Goal: Task Accomplishment & Management: Manage account settings

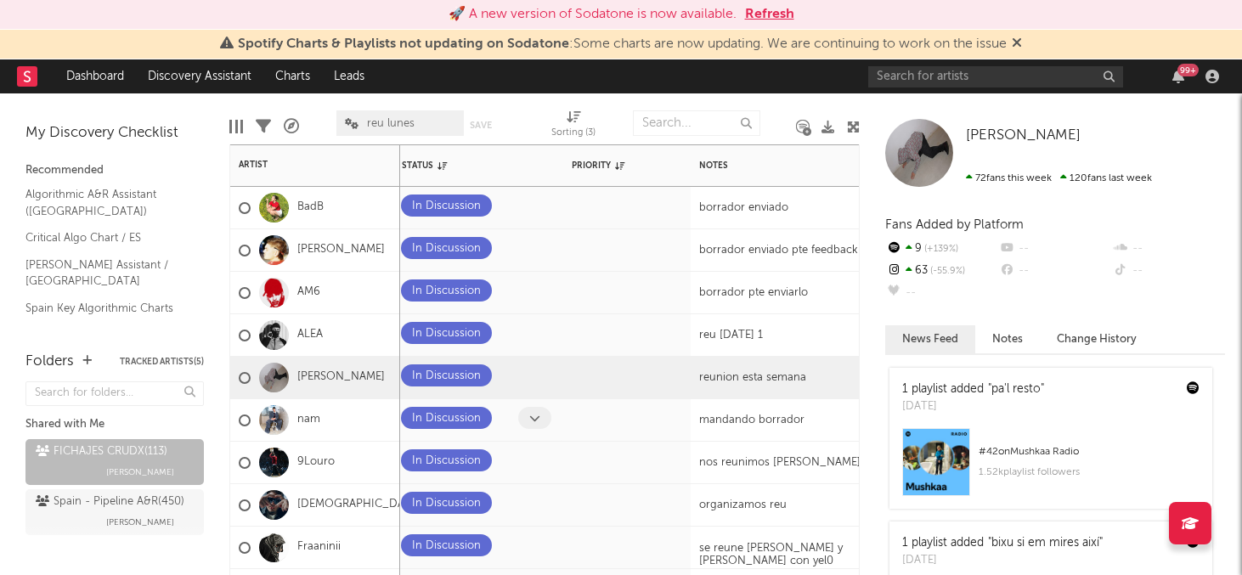
click at [531, 419] on icon at bounding box center [534, 418] width 11 height 11
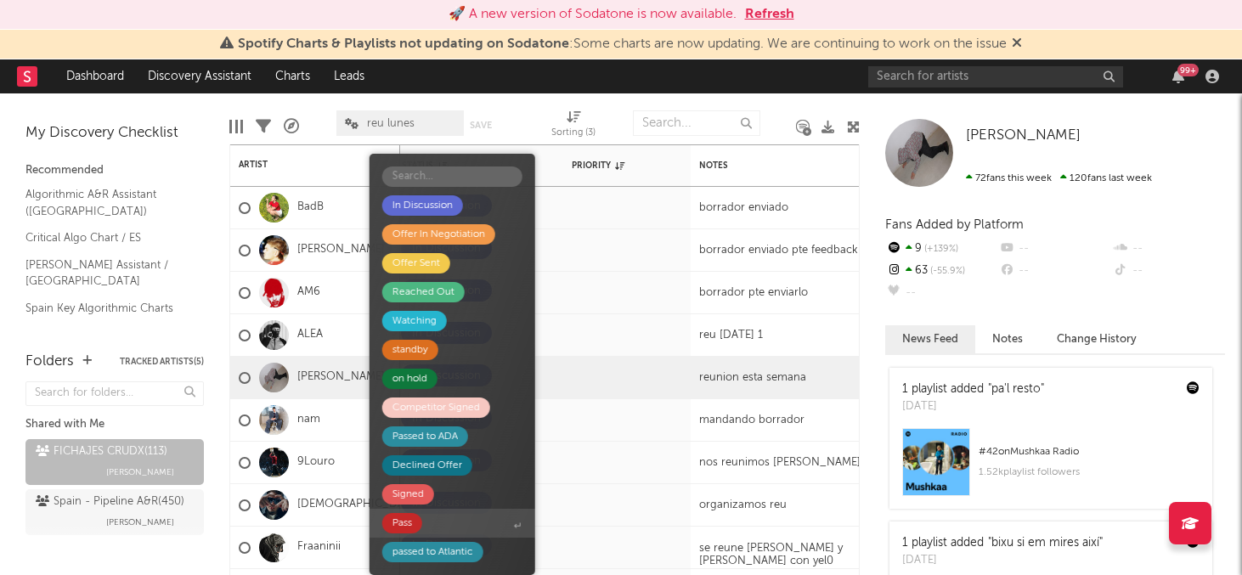
click at [458, 523] on span "Pass" at bounding box center [453, 523] width 166 height 29
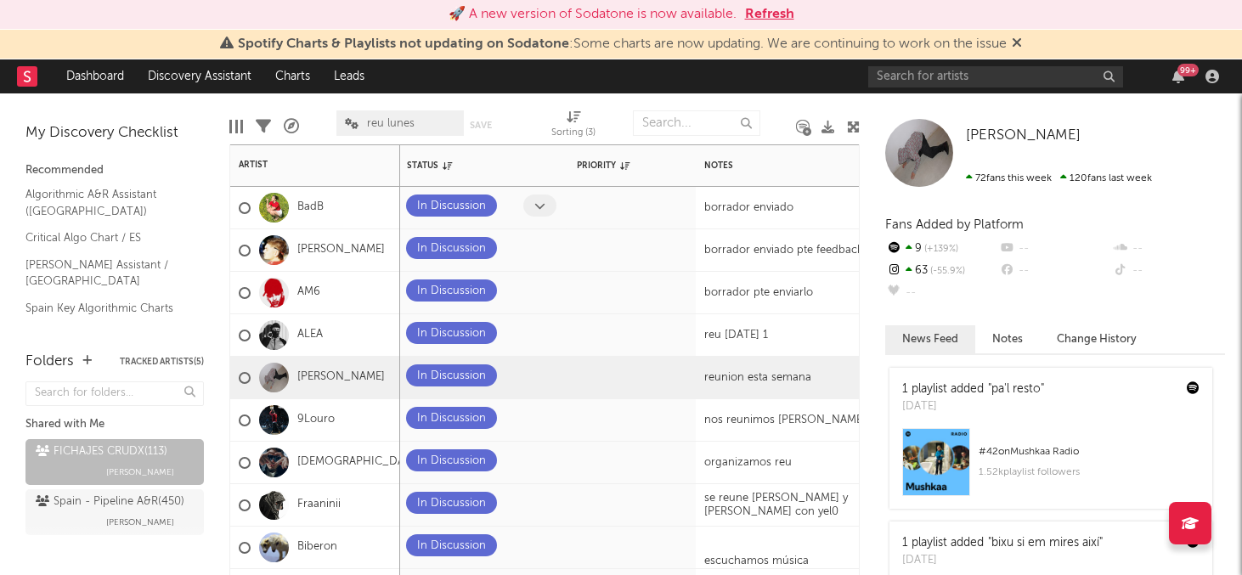
click at [539, 203] on icon at bounding box center [539, 206] width 11 height 11
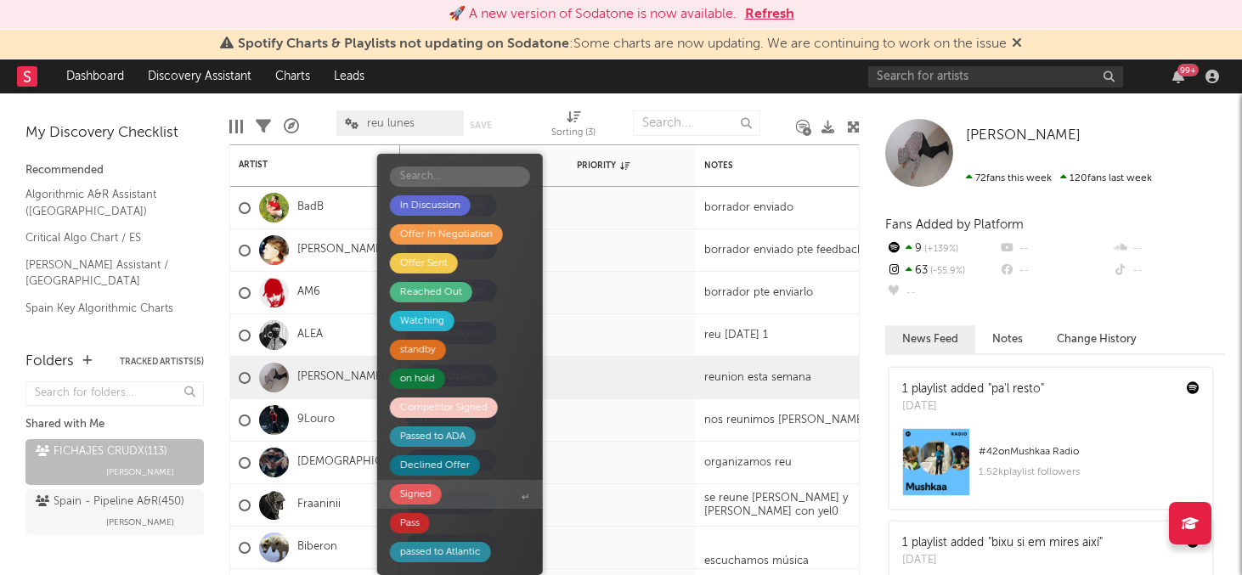
click at [418, 494] on div "Signed" at bounding box center [415, 494] width 31 height 20
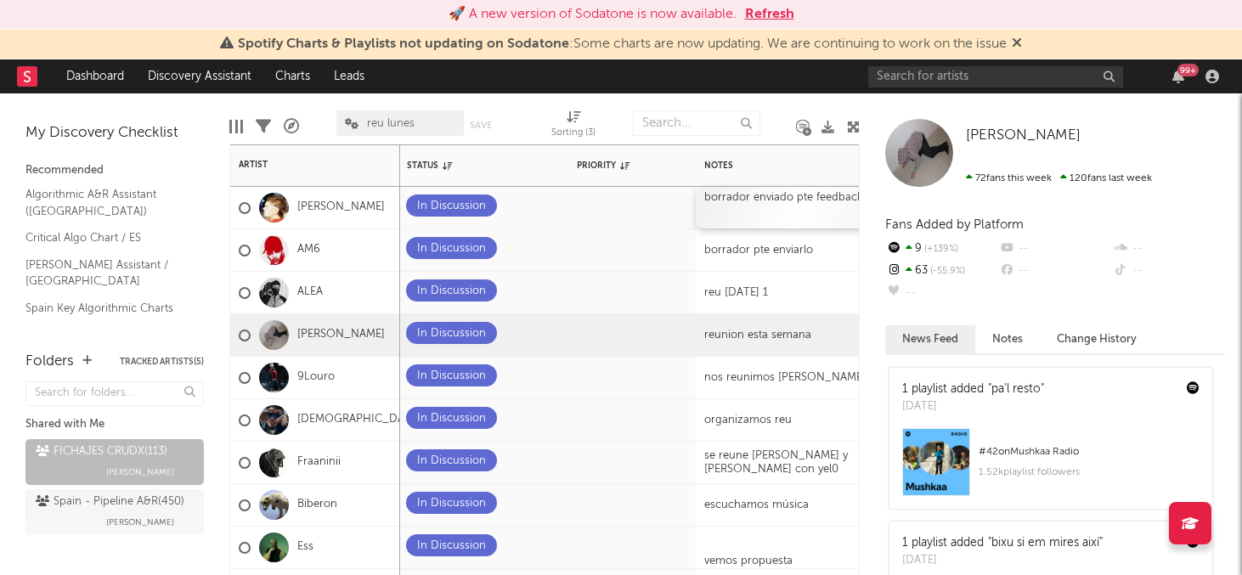
click at [752, 204] on div "borrador enviado pte feedback" at bounding box center [802, 208] width 212 height 42
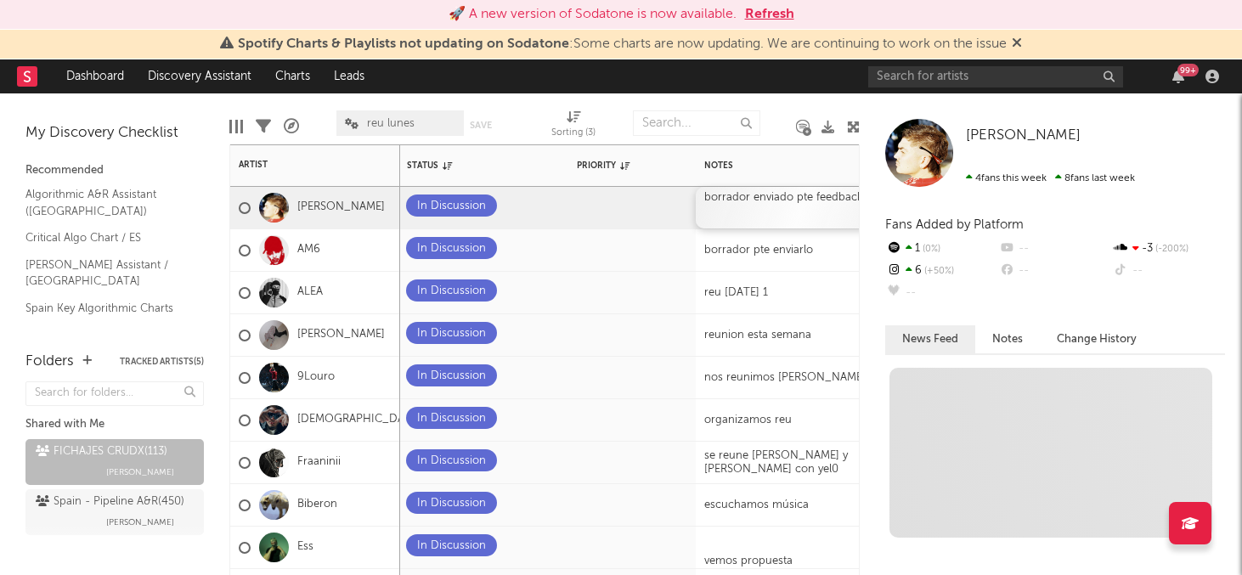
click at [732, 204] on div "borrador enviado pte feedback" at bounding box center [802, 208] width 212 height 42
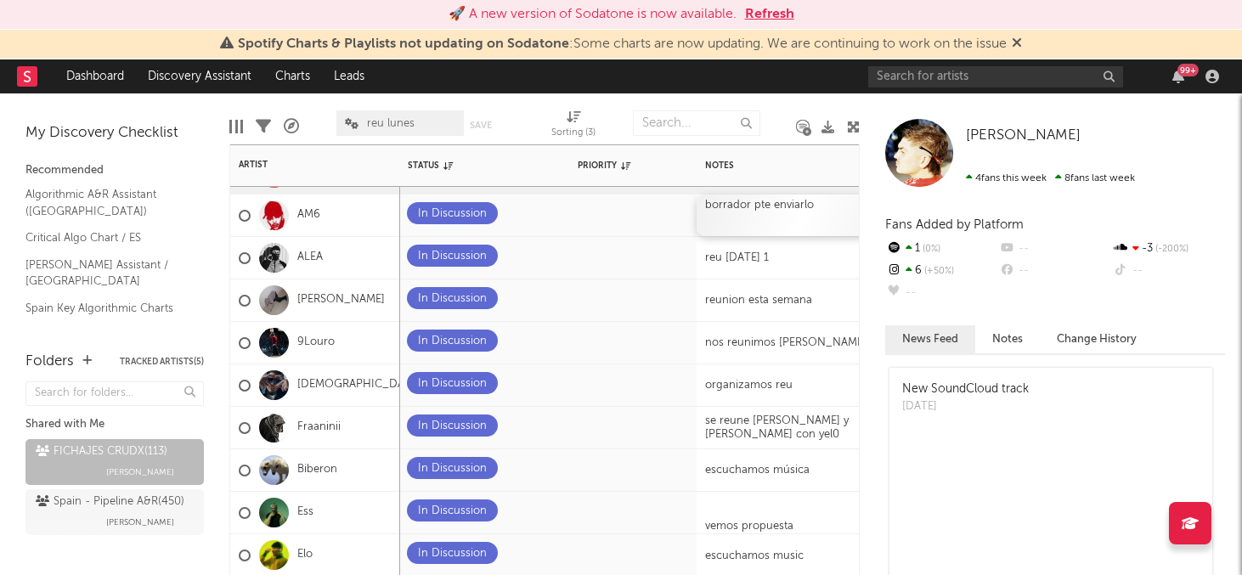
click at [783, 203] on div "borrador pte enviarlo" at bounding box center [803, 216] width 212 height 42
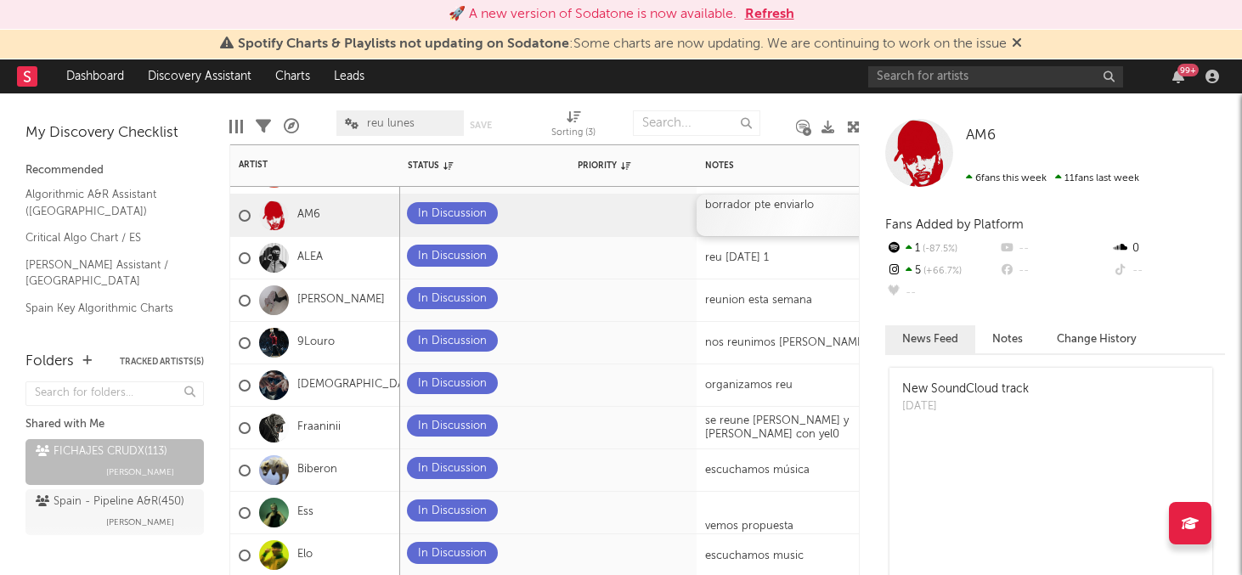
click at [783, 206] on div "borrador pte enviarlo" at bounding box center [803, 216] width 212 height 42
click at [729, 263] on div "reu [DATE] 1" at bounding box center [803, 258] width 212 height 42
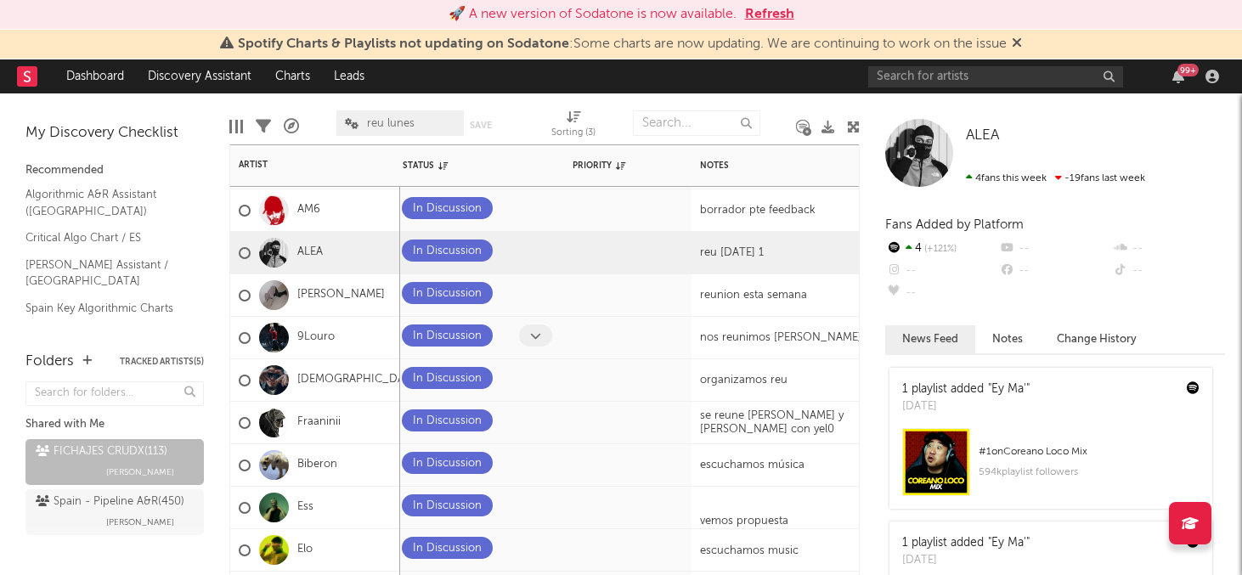
click at [529, 337] on span at bounding box center [535, 336] width 33 height 22
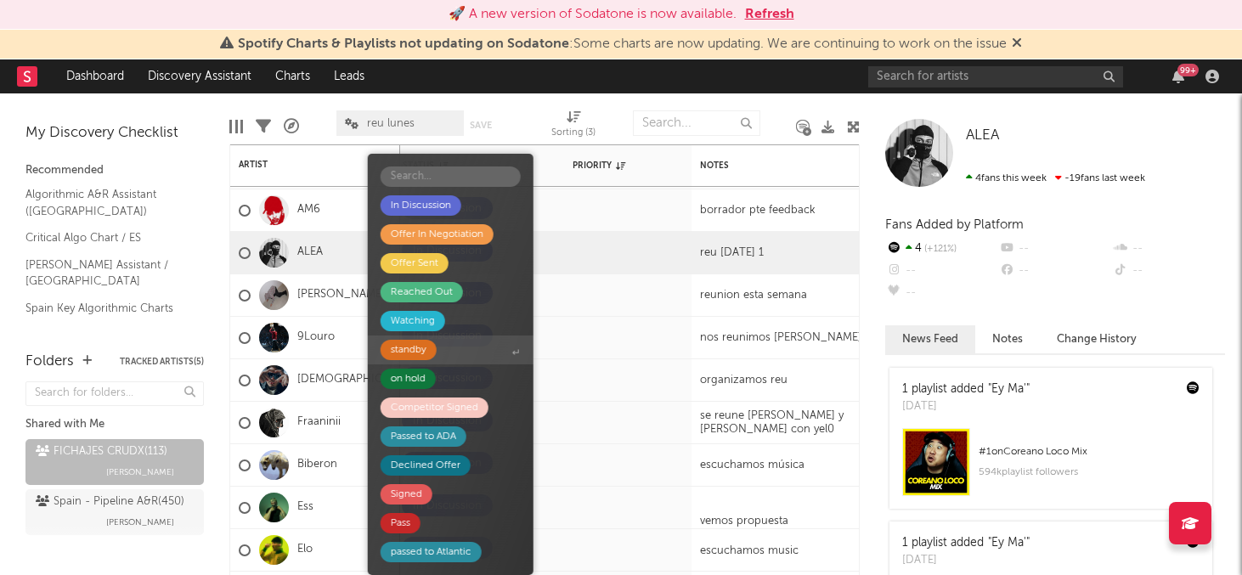
click at [455, 342] on span "standby" at bounding box center [451, 350] width 166 height 29
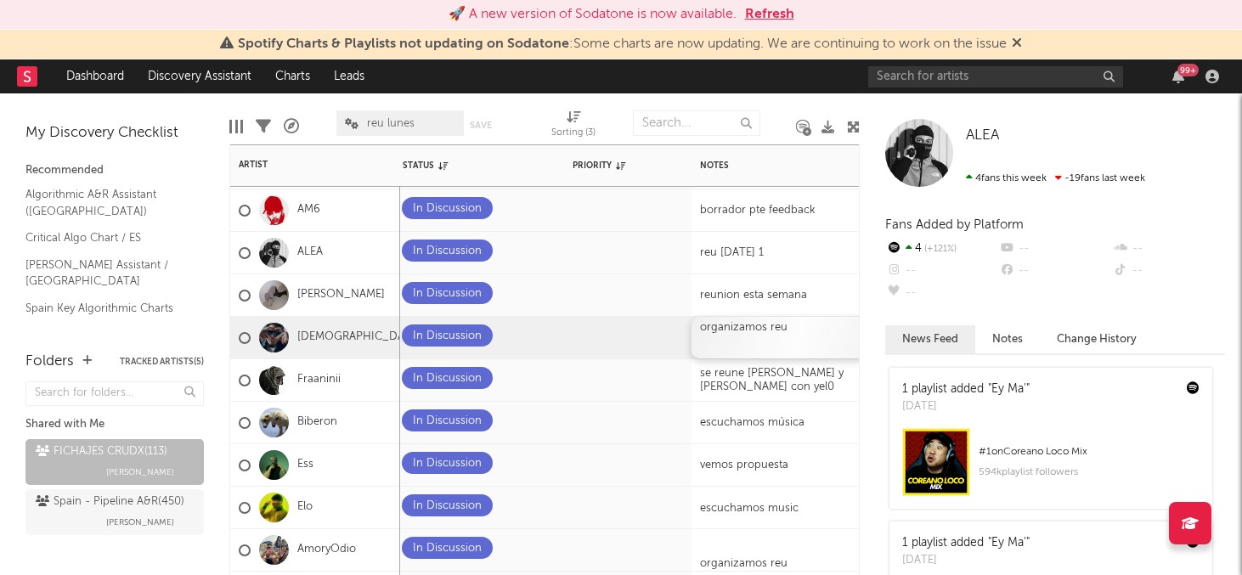
click at [772, 342] on div "organizamos reu" at bounding box center [798, 338] width 212 height 42
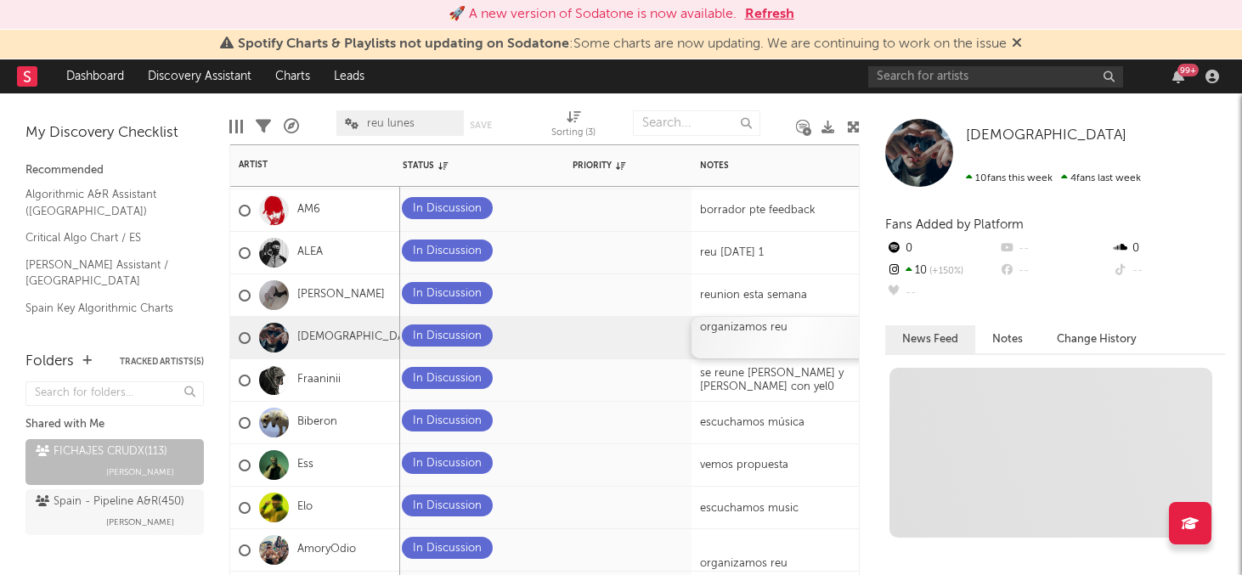
click at [772, 342] on div "organizamos reu" at bounding box center [798, 338] width 212 height 42
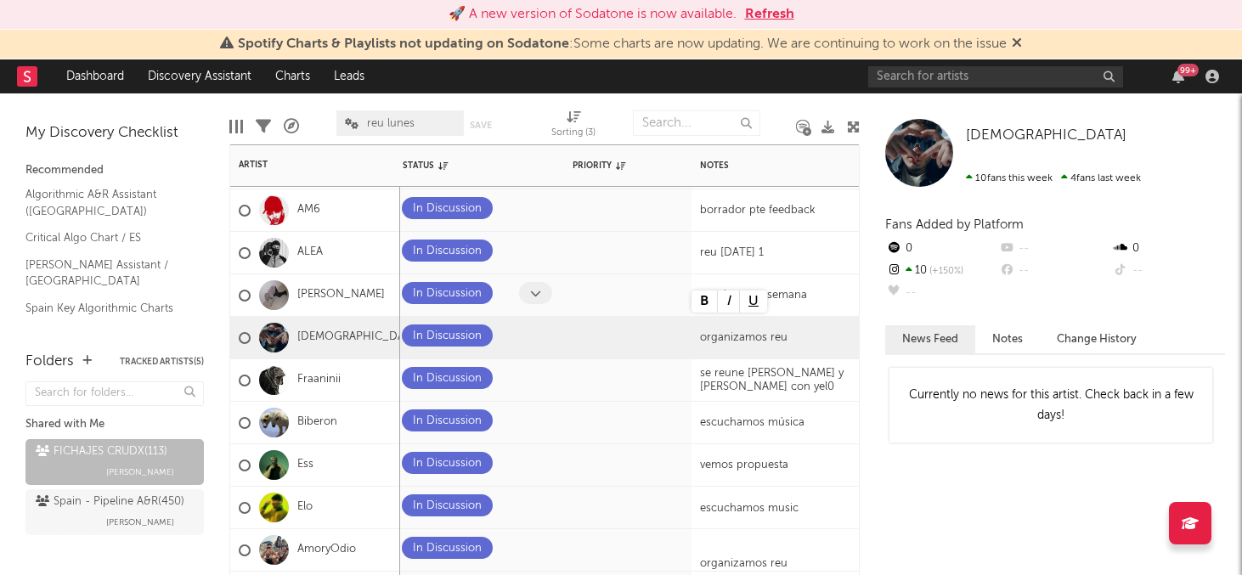
click at [549, 288] on span at bounding box center [535, 293] width 33 height 22
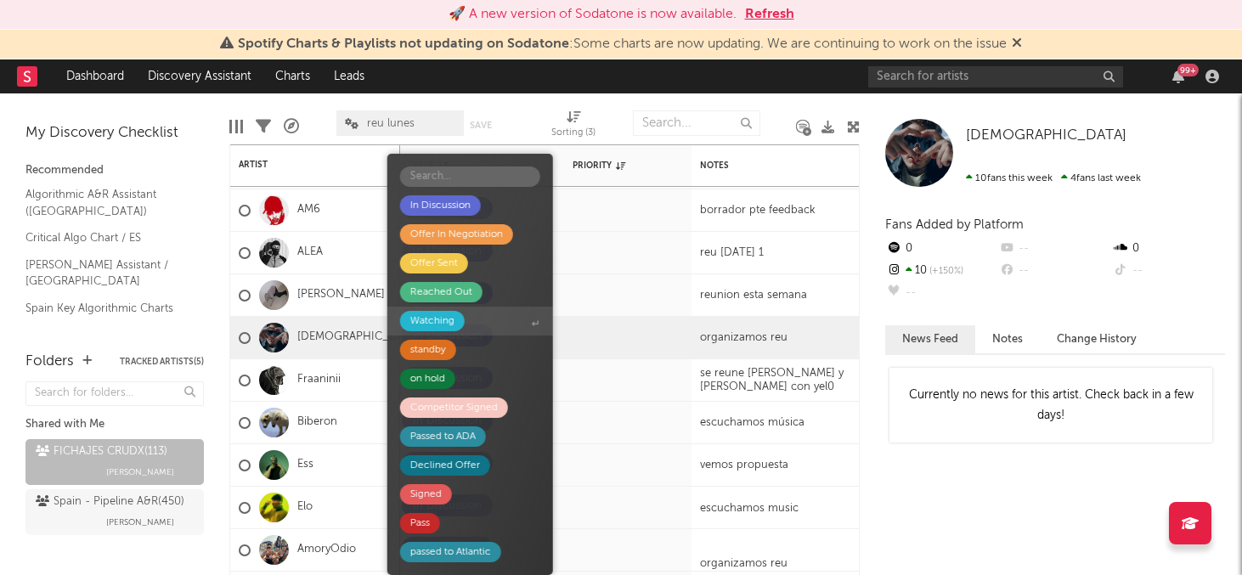
click at [448, 323] on div "Watching" at bounding box center [432, 321] width 44 height 20
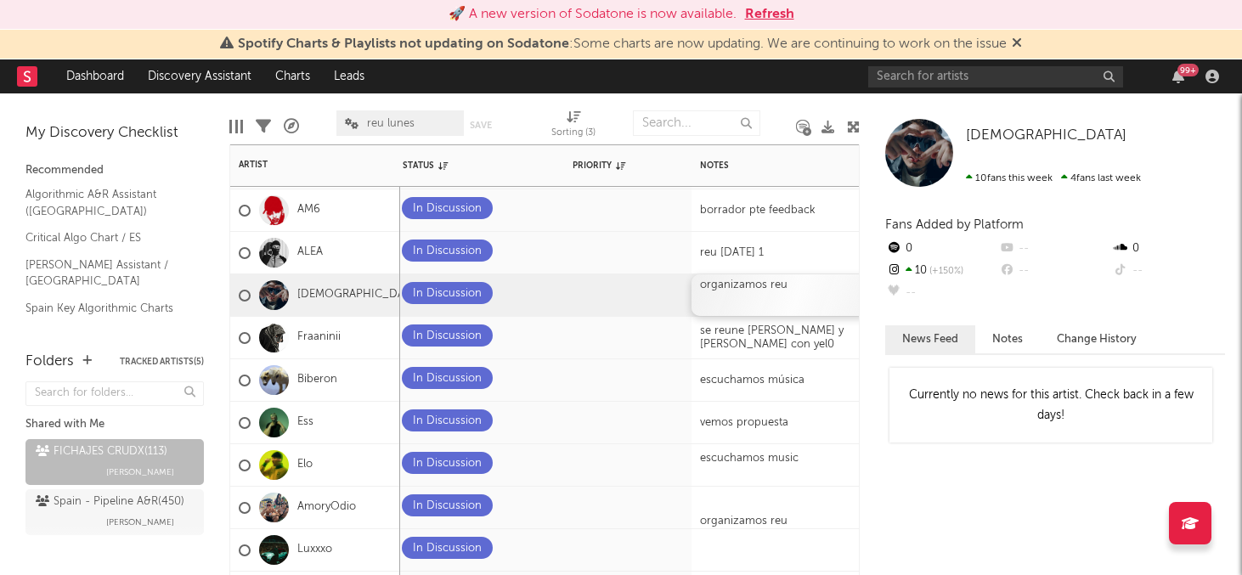
click at [723, 290] on div "organizamos reu" at bounding box center [798, 295] width 212 height 42
click at [723, 289] on div "organizamos reu" at bounding box center [798, 295] width 212 height 42
click at [798, 285] on div "organizamos reu" at bounding box center [798, 295] width 212 height 42
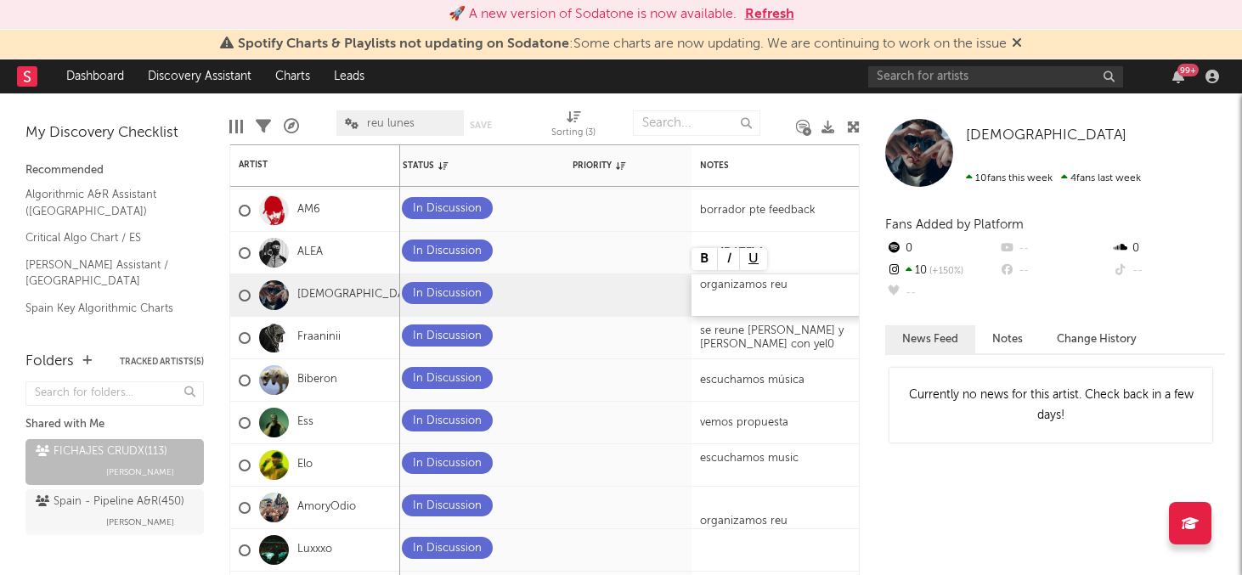
click at [798, 285] on div "organizamos reu" at bounding box center [798, 295] width 212 height 42
click at [749, 330] on div "se reune [PERSON_NAME] y [PERSON_NAME] con yel0" at bounding box center [798, 338] width 212 height 42
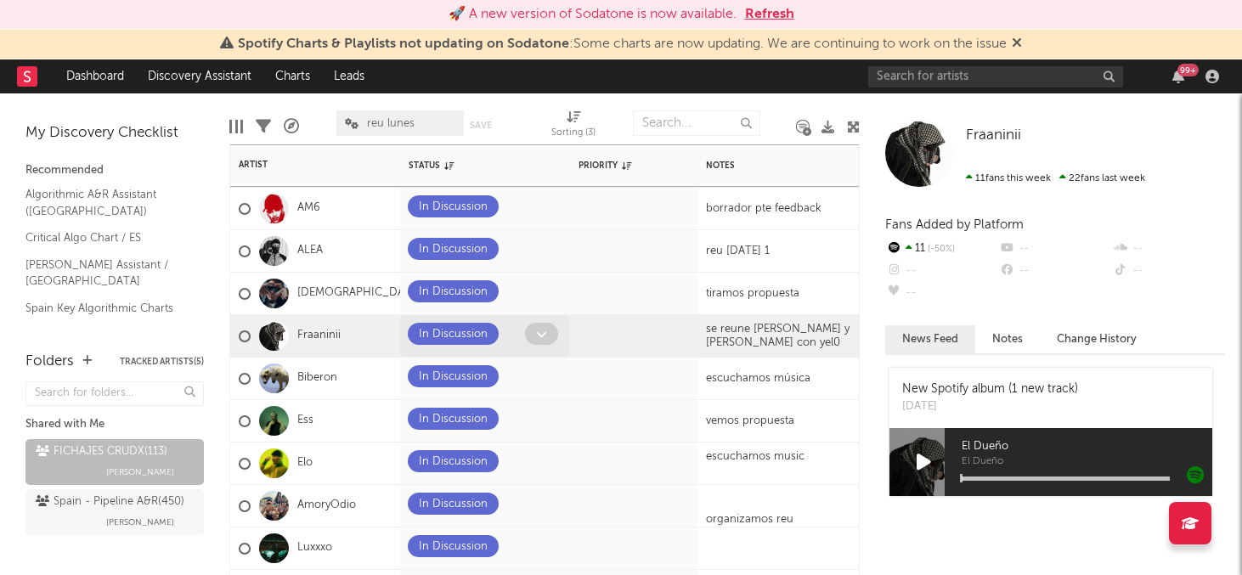
click at [543, 338] on icon at bounding box center [541, 334] width 11 height 11
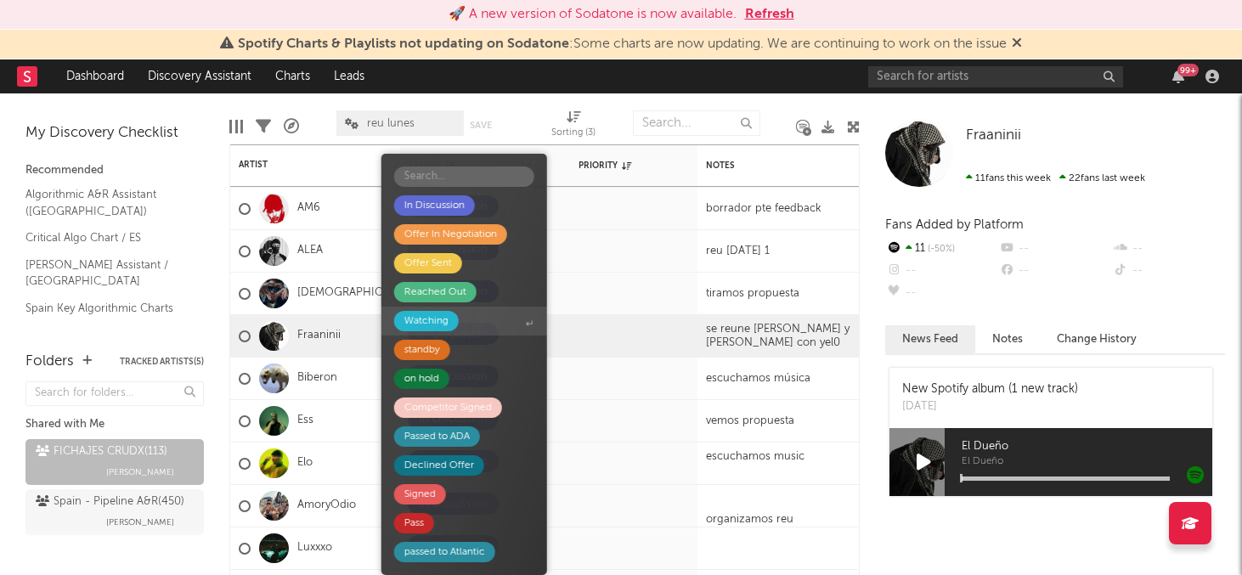
click at [489, 321] on span "Watching" at bounding box center [465, 321] width 166 height 29
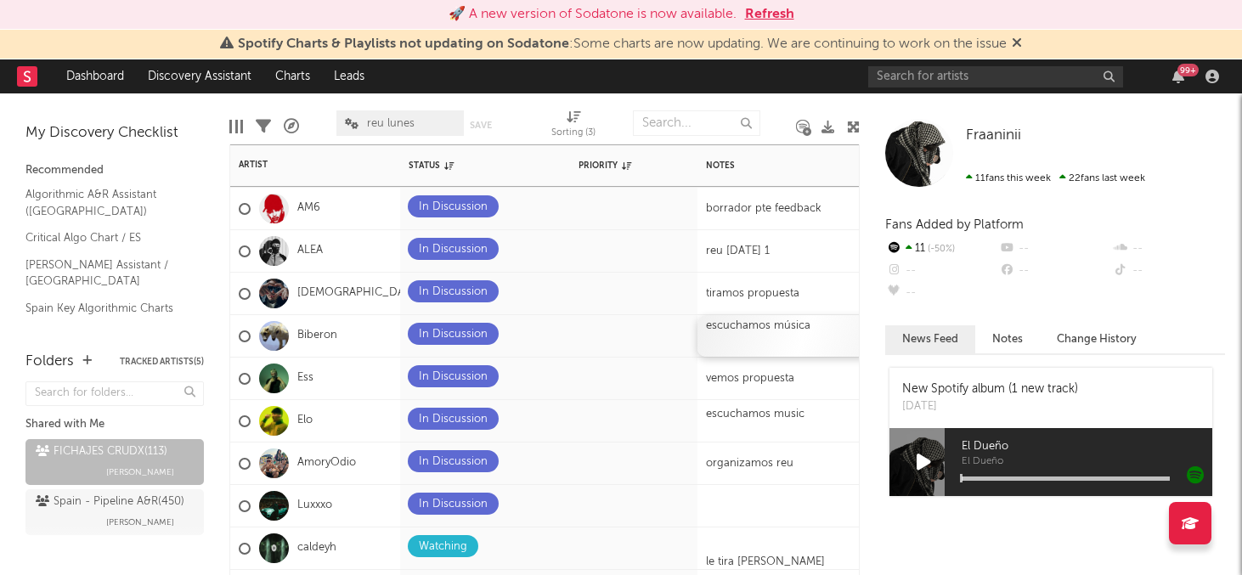
click at [731, 327] on div "escuchamos música" at bounding box center [804, 336] width 212 height 42
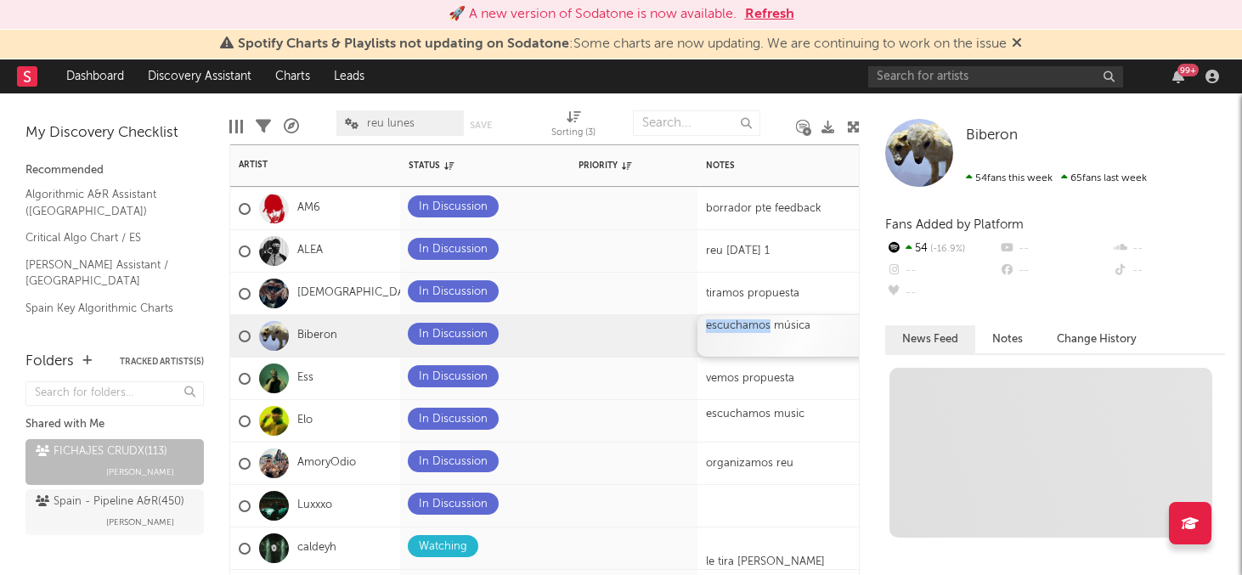
click at [731, 327] on div "escuchamos música" at bounding box center [804, 336] width 212 height 42
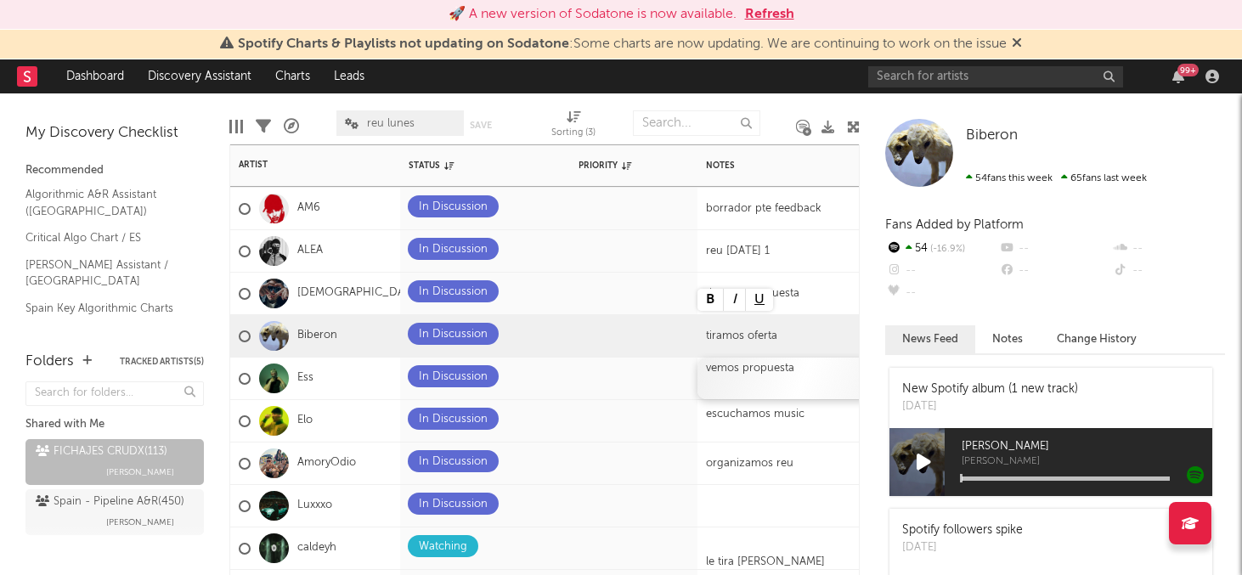
click at [763, 374] on div "vemos propuesta" at bounding box center [803, 369] width 195 height 14
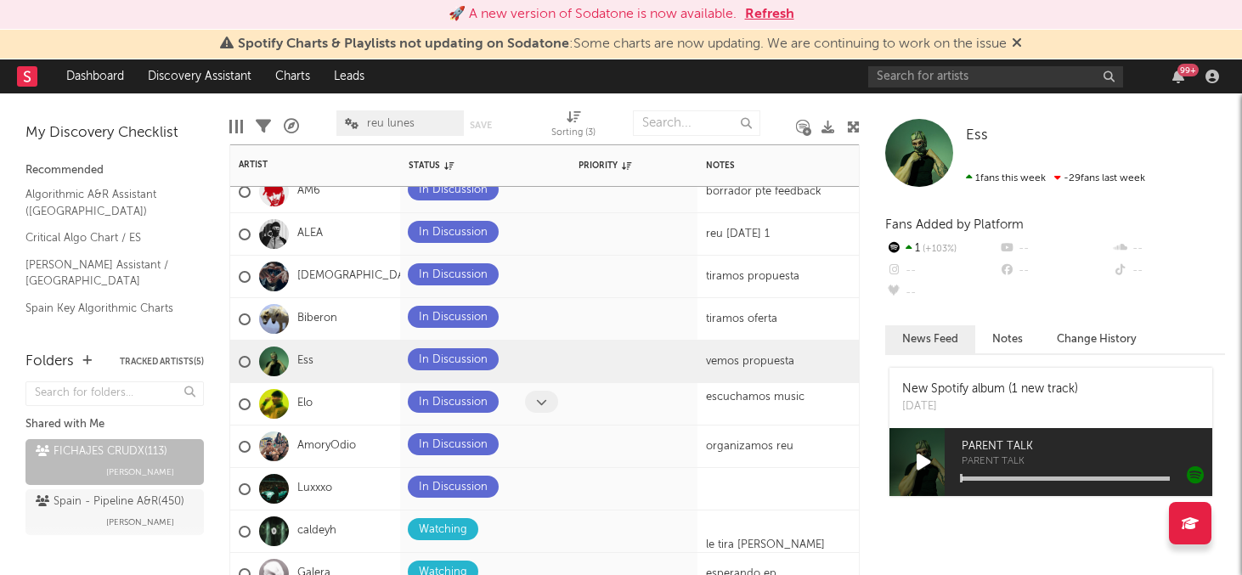
click at [545, 398] on icon at bounding box center [541, 402] width 11 height 11
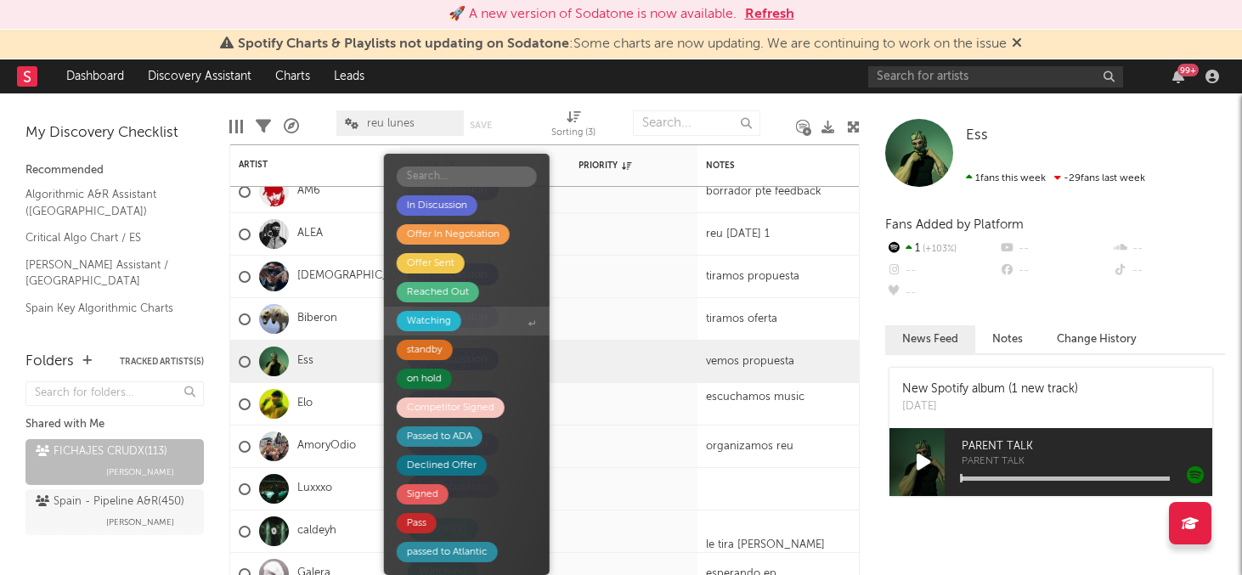
click at [460, 325] on span "Watching" at bounding box center [467, 321] width 166 height 29
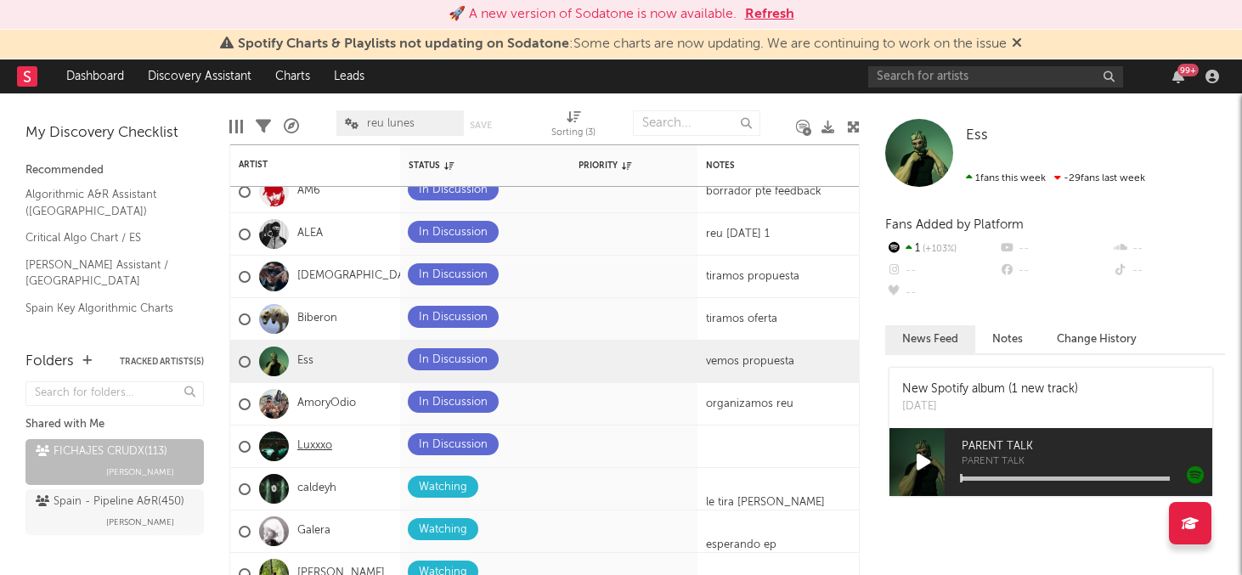
click at [305, 447] on link "Luxxxo" at bounding box center [314, 446] width 35 height 14
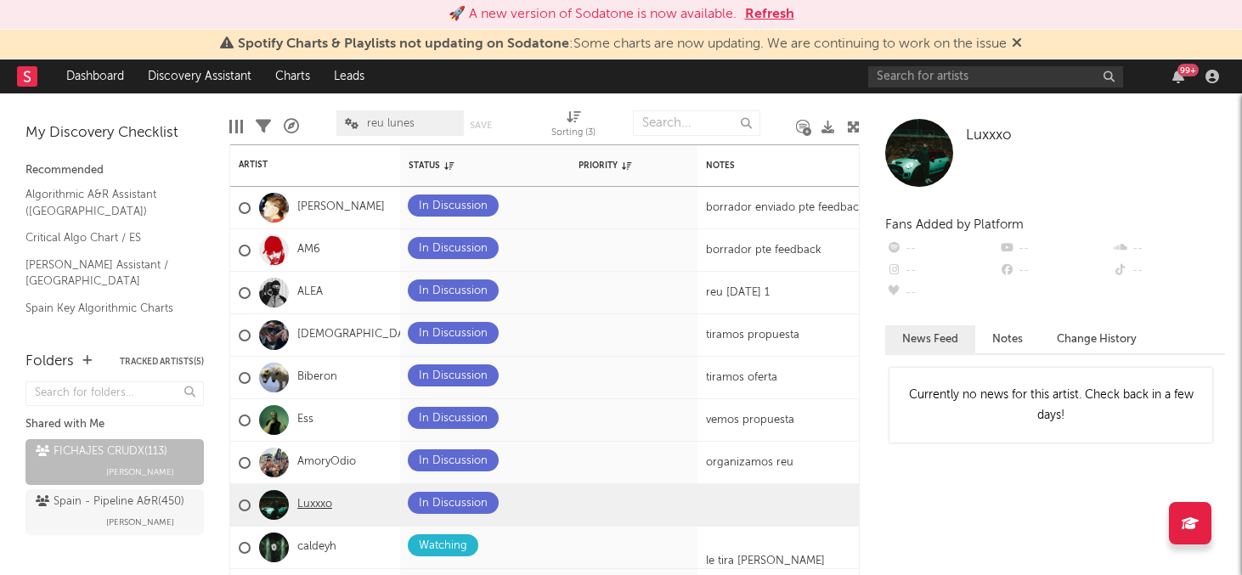
click at [325, 503] on link "Luxxxo" at bounding box center [314, 505] width 35 height 14
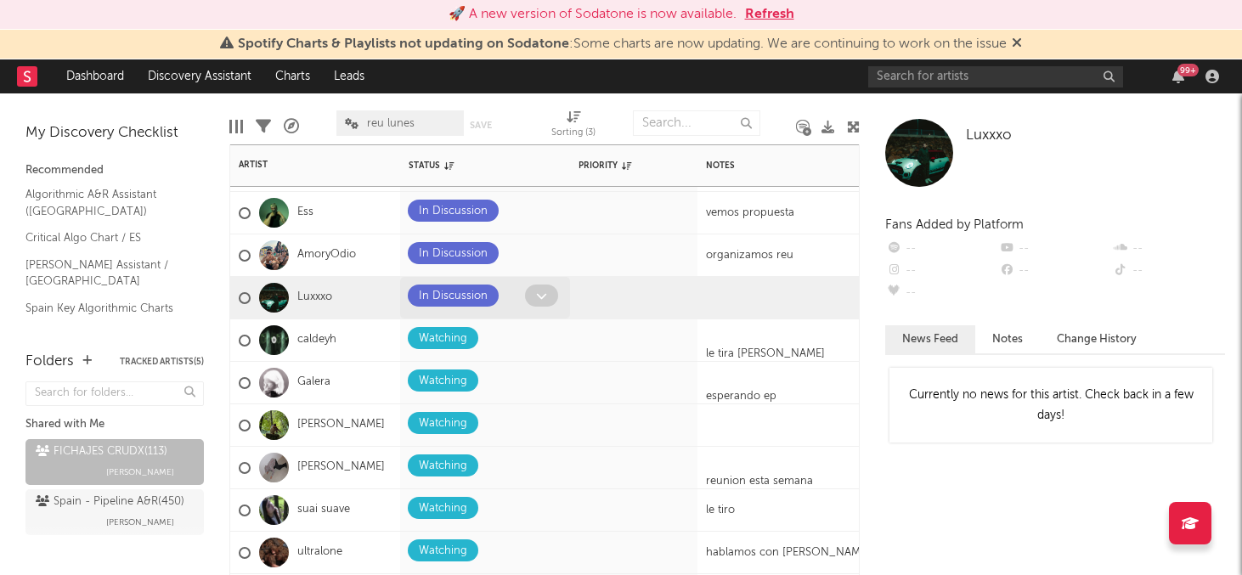
click at [538, 302] on span at bounding box center [541, 296] width 33 height 22
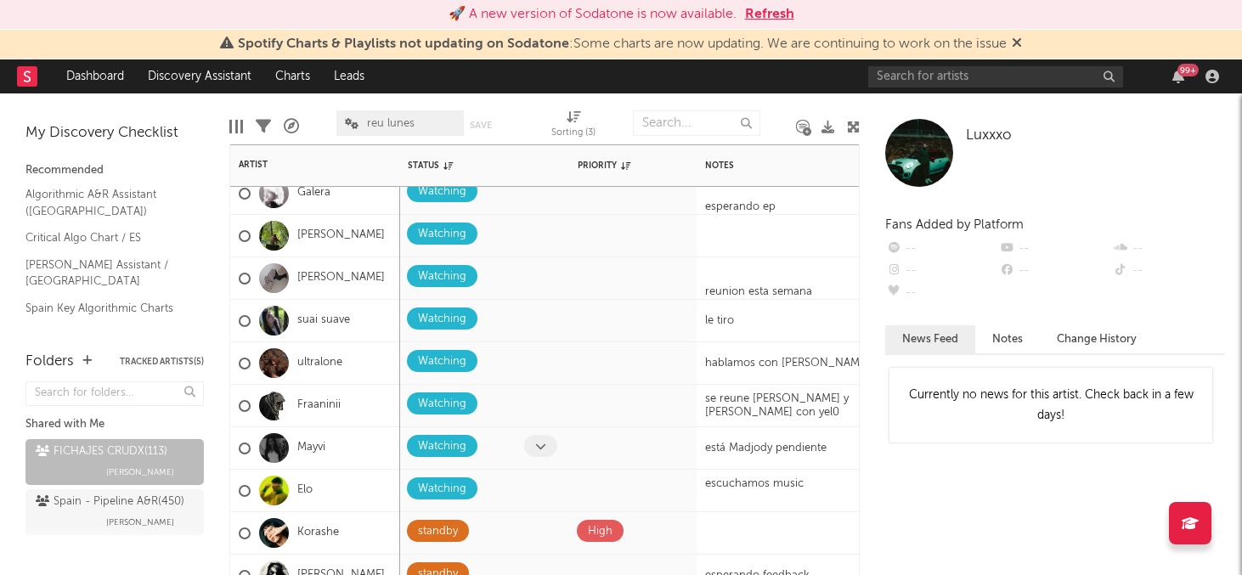
click at [539, 446] on icon at bounding box center [540, 446] width 11 height 11
click at [540, 449] on icon at bounding box center [540, 446] width 11 height 11
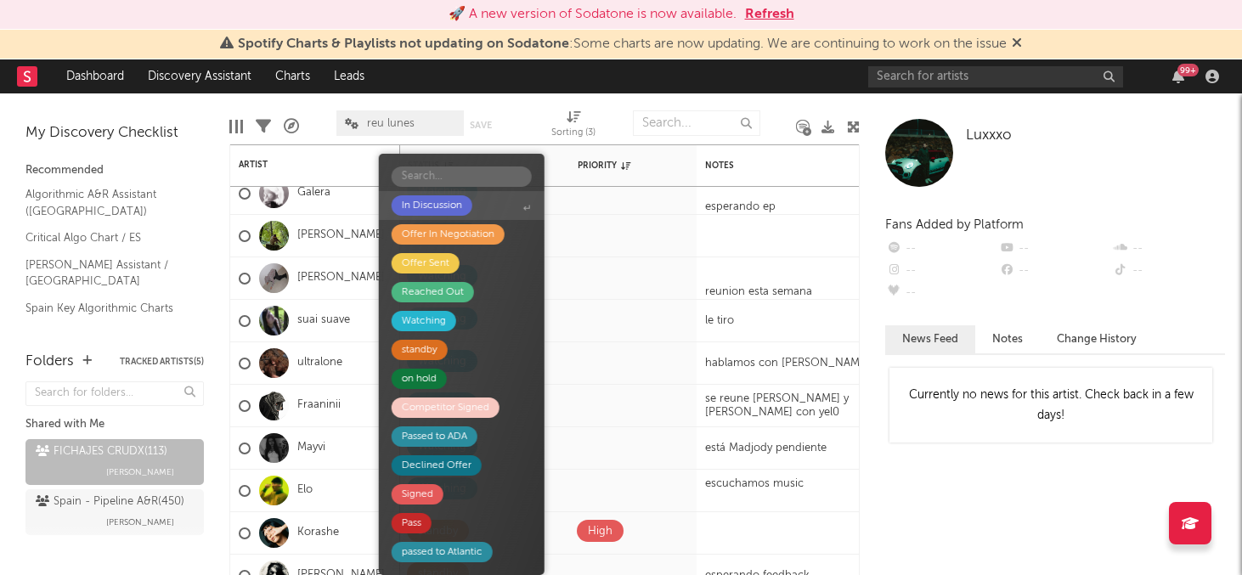
click at [448, 203] on div "In Discussion" at bounding box center [432, 205] width 60 height 20
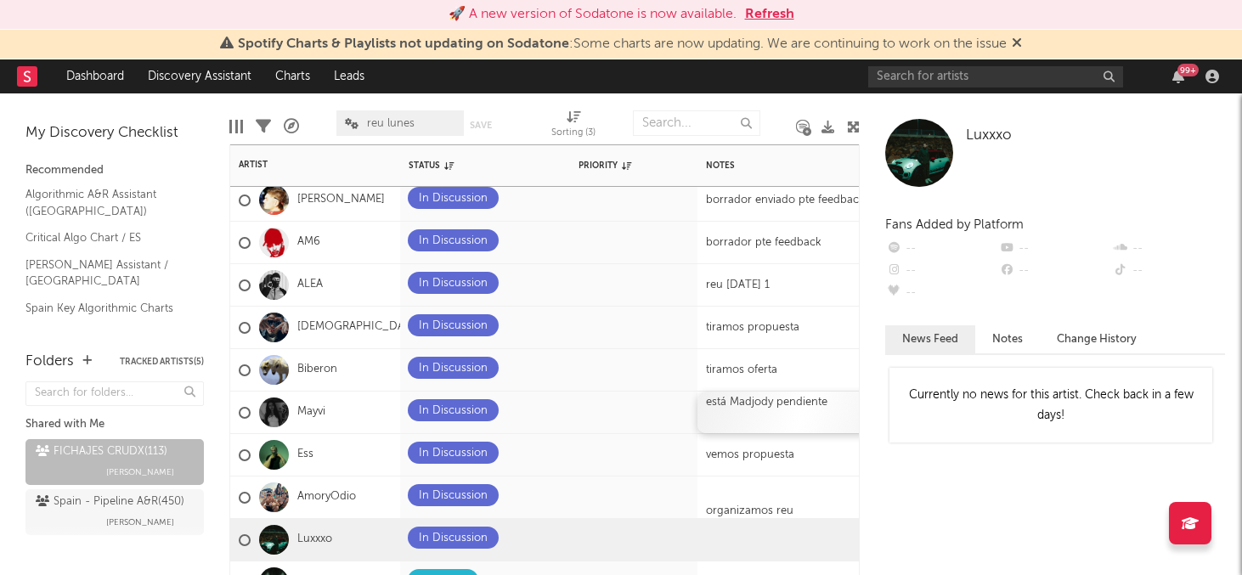
click at [792, 403] on div "está Madjody pendiente" at bounding box center [804, 413] width 212 height 42
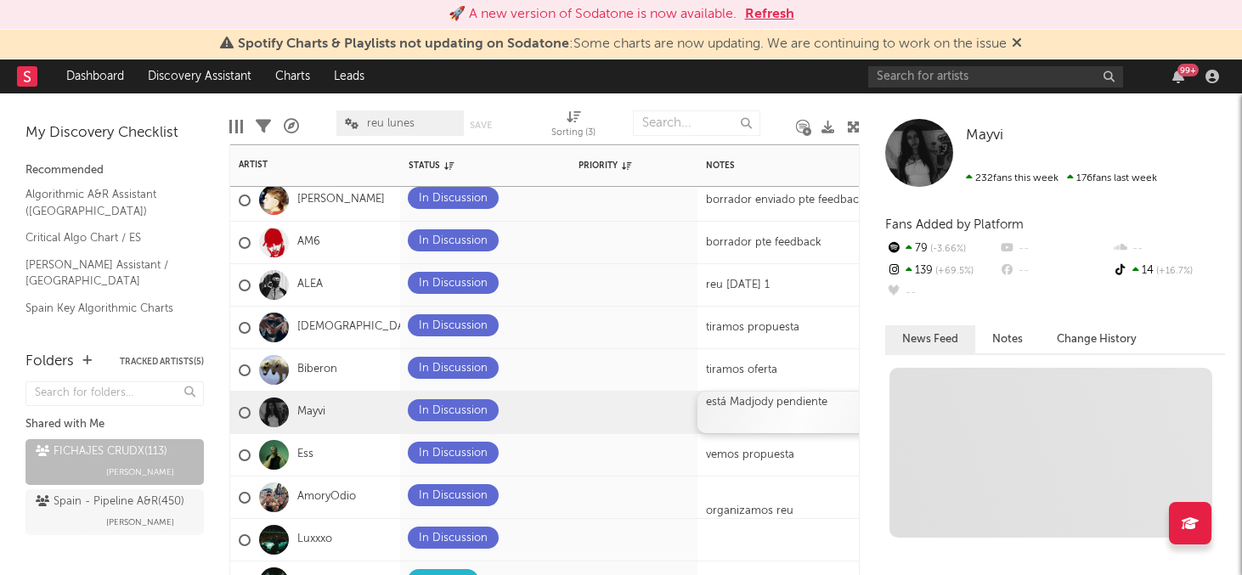
click at [792, 403] on div "está Madjody pendiente" at bounding box center [804, 413] width 212 height 42
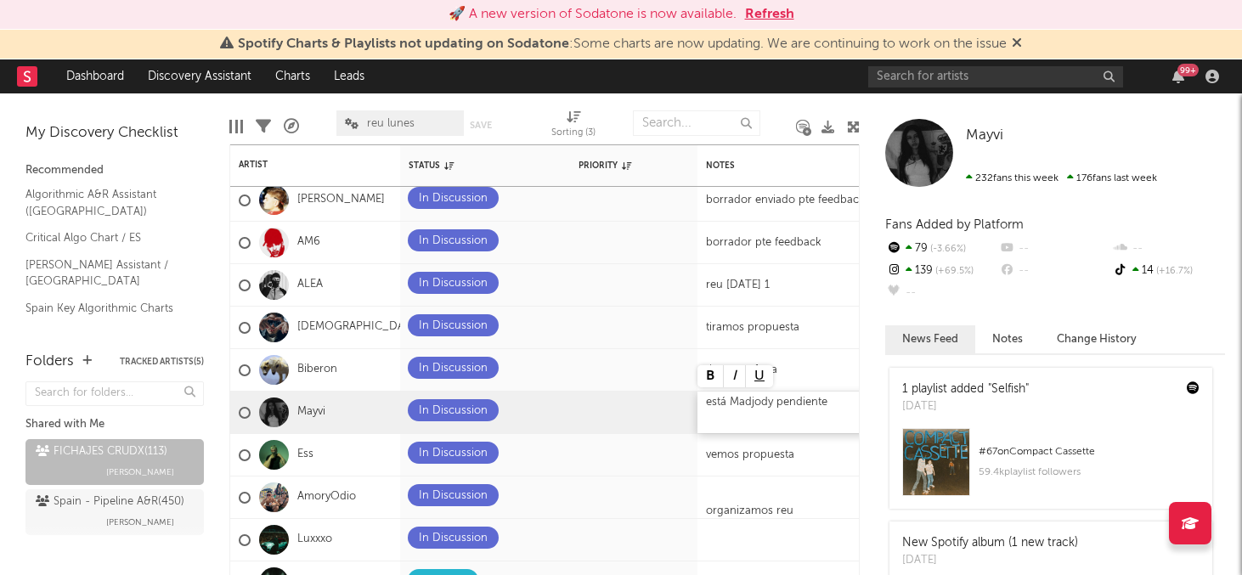
click at [792, 403] on div "está Madjody pendiente" at bounding box center [804, 413] width 212 height 42
drag, startPoint x: 778, startPoint y: 399, endPoint x: 837, endPoint y: 404, distance: 58.8
click at [837, 404] on div "está Madjody pendiente" at bounding box center [804, 413] width 212 height 42
click at [781, 400] on div "está Madjody pendiente" at bounding box center [804, 413] width 212 height 42
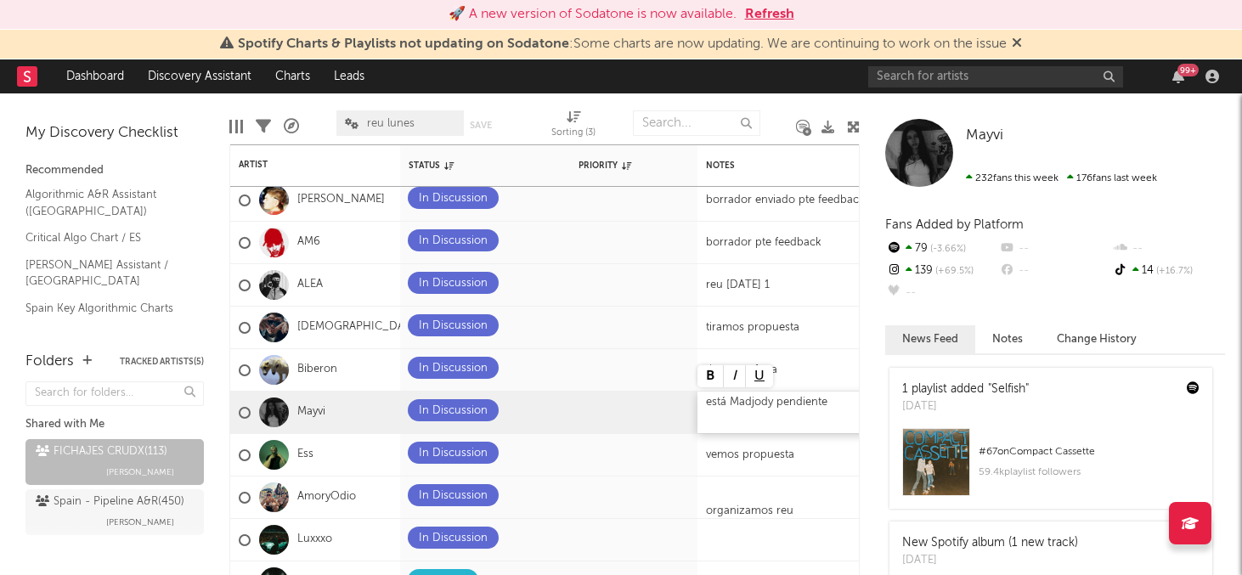
drag, startPoint x: 781, startPoint y: 400, endPoint x: 845, endPoint y: 404, distance: 64.7
click at [845, 404] on div "está Madjody pendiente" at bounding box center [804, 413] width 212 height 42
drag, startPoint x: 732, startPoint y: 402, endPoint x: 692, endPoint y: 399, distance: 40.0
click at [717, 97] on div "Edit Columns Filters A&R Pipeline reu [DATE] Save Save as Sorting ( 3 )" at bounding box center [544, 118] width 630 height 51
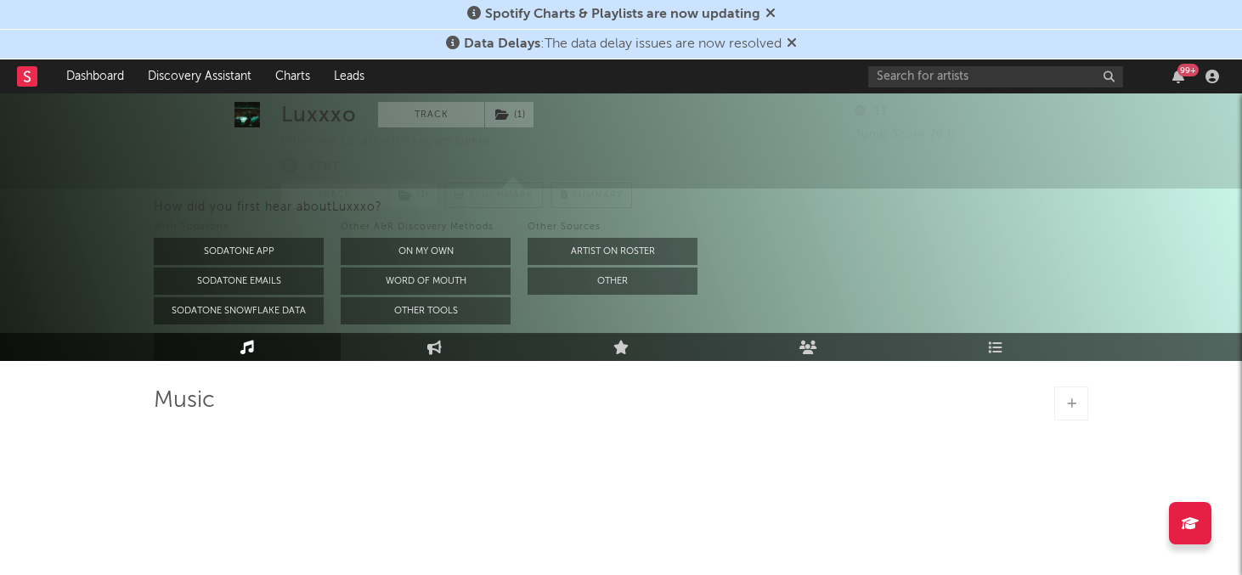
select select "1w"
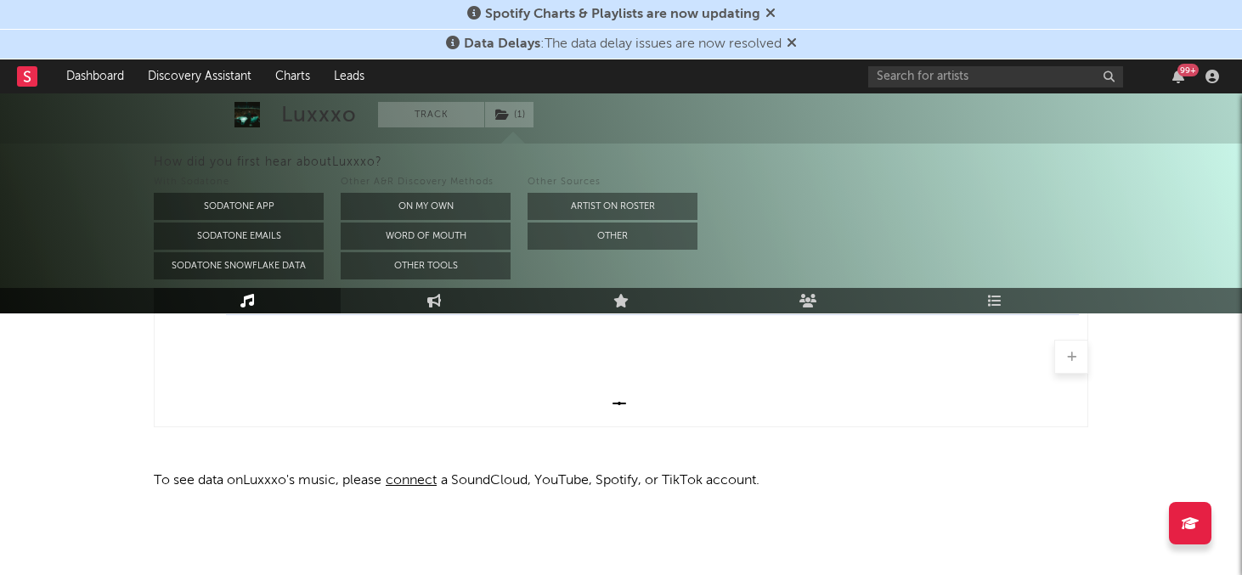
scroll to position [465, 0]
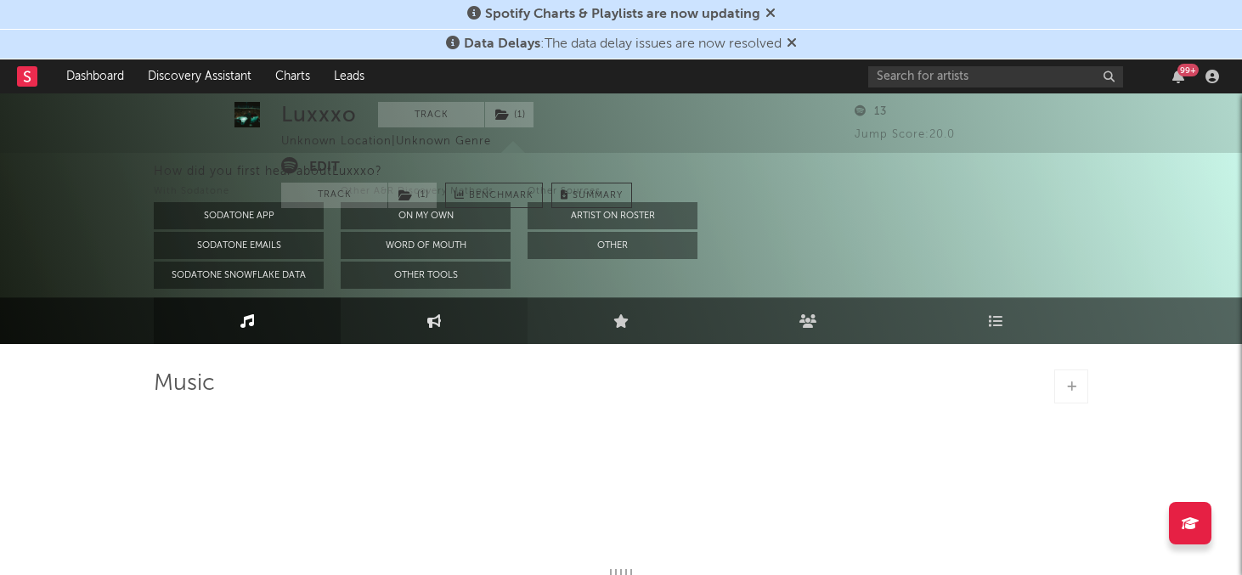
select select "1w"
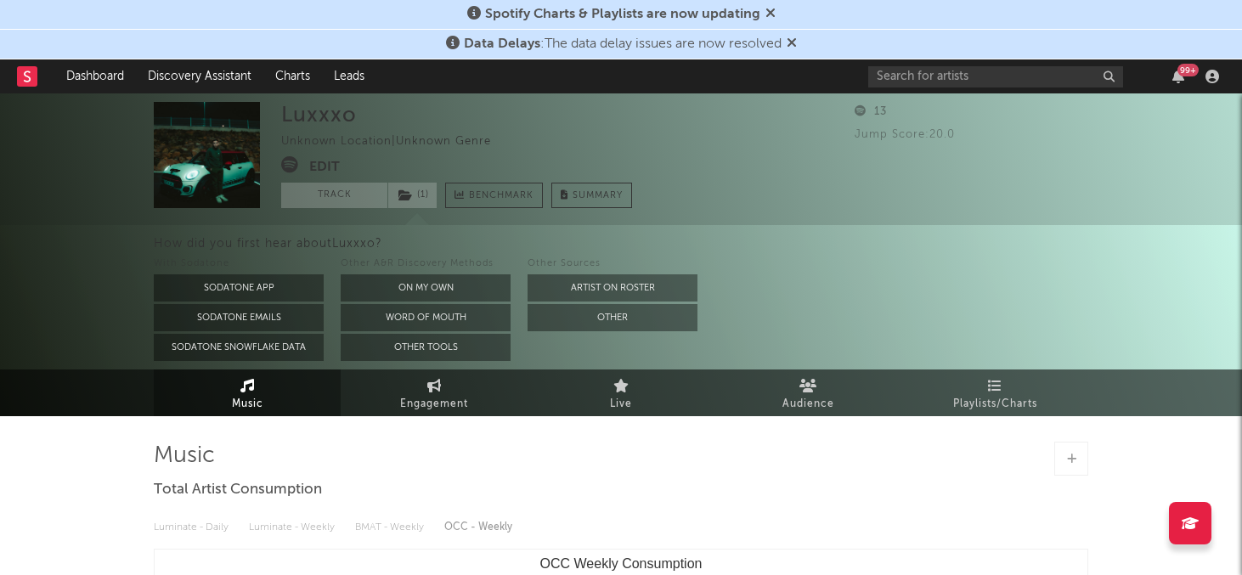
click at [262, 397] on span "Music" at bounding box center [247, 404] width 31 height 20
